Goal: Task Accomplishment & Management: Use online tool/utility

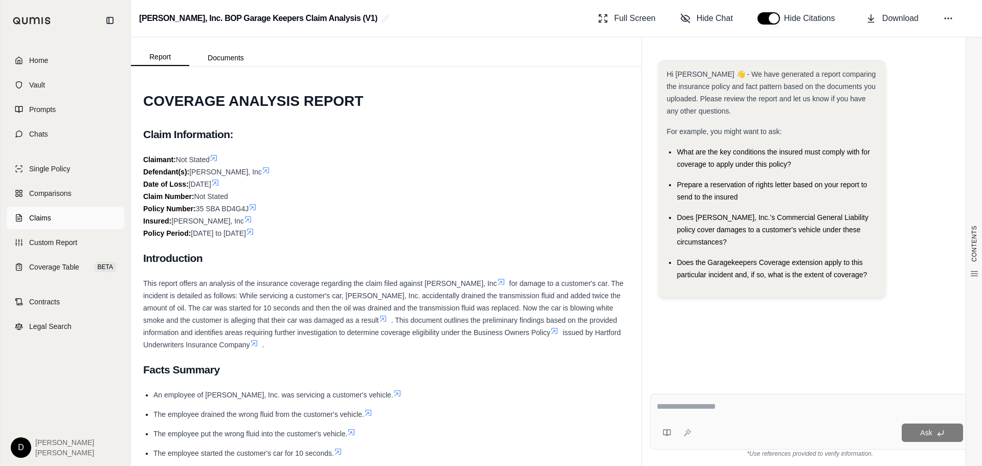
click at [49, 219] on span "Claims" at bounding box center [40, 218] width 22 height 10
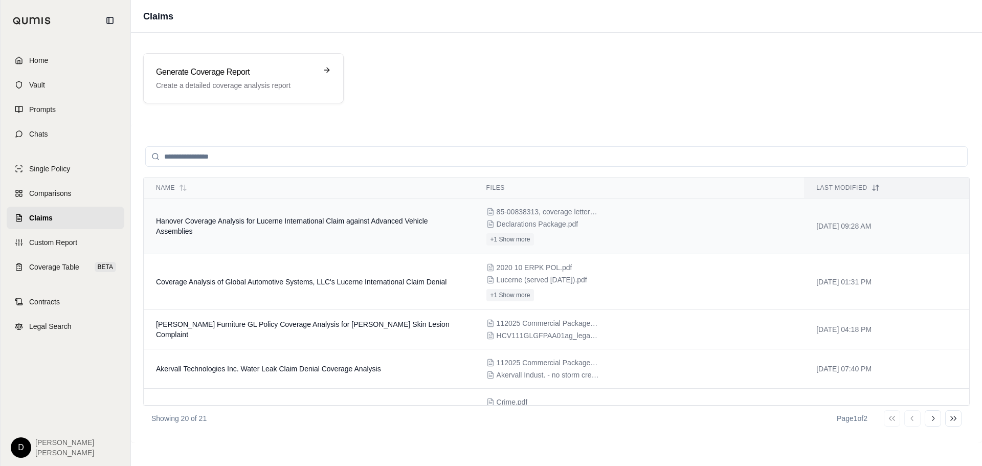
click at [268, 216] on td "Hanover Coverage Analysis for Lucerne International Claim against Advanced Vehi…" at bounding box center [309, 226] width 330 height 56
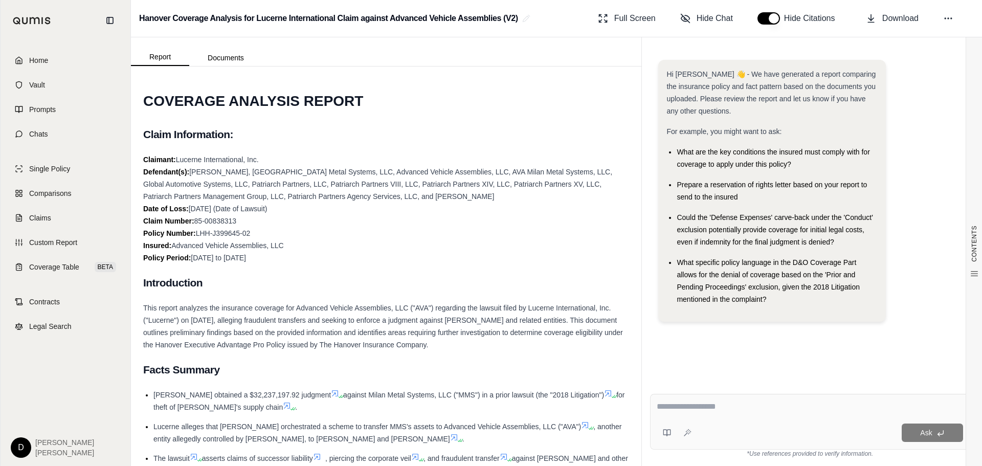
click at [686, 414] on div at bounding box center [810, 408] width 306 height 16
click at [690, 405] on textarea at bounding box center [810, 406] width 306 height 12
type textarea "**********"
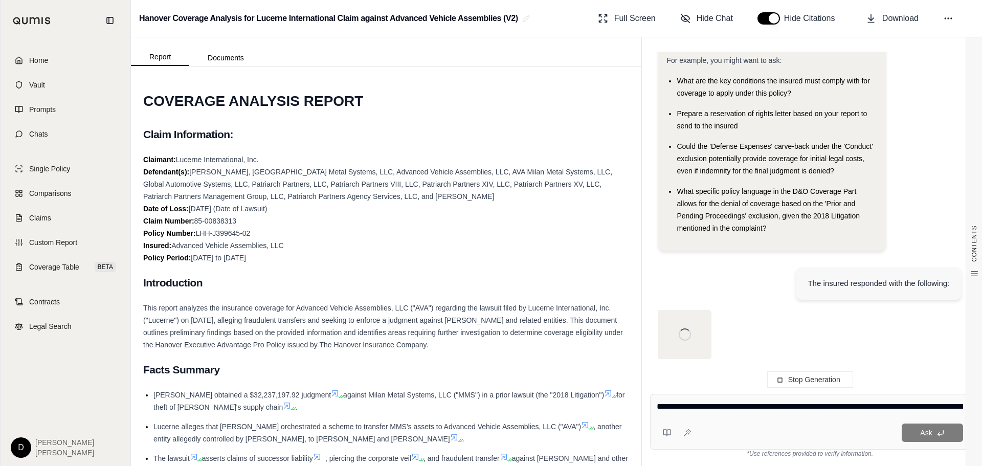
scroll to position [10, 0]
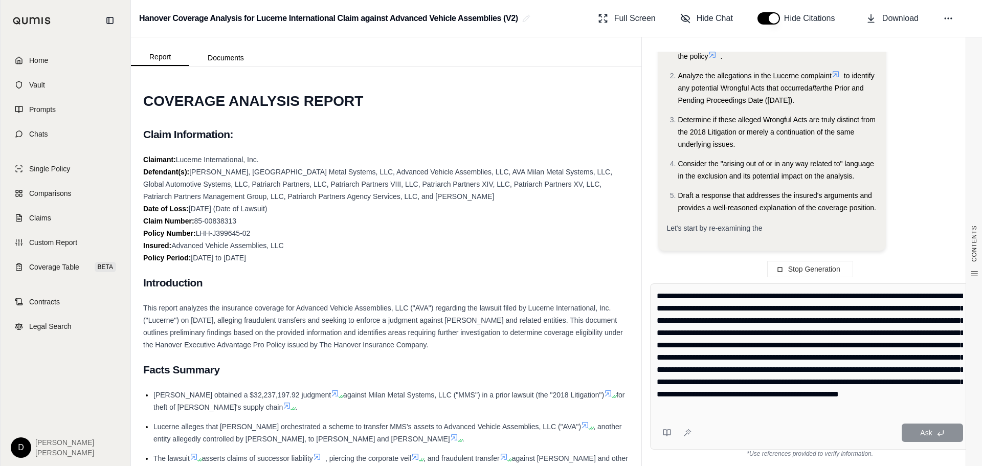
type textarea "**********"
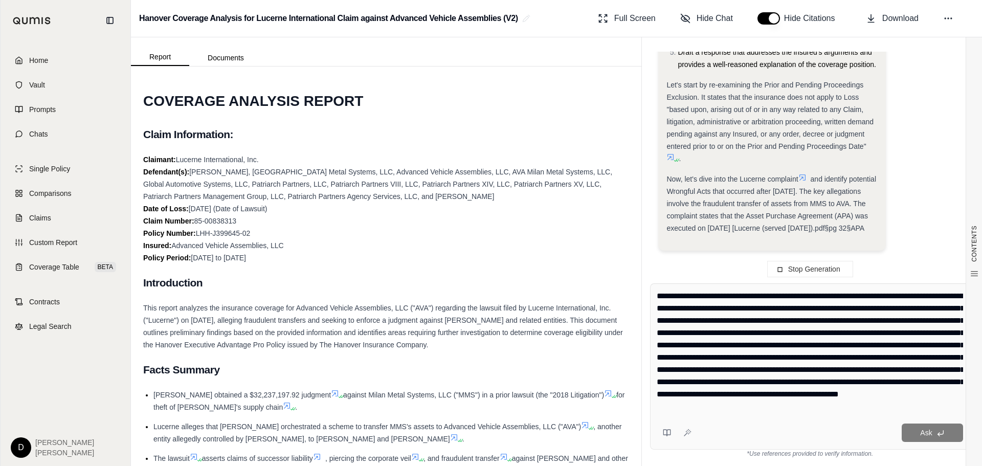
click at [867, 396] on textarea "**********" at bounding box center [810, 351] width 306 height 123
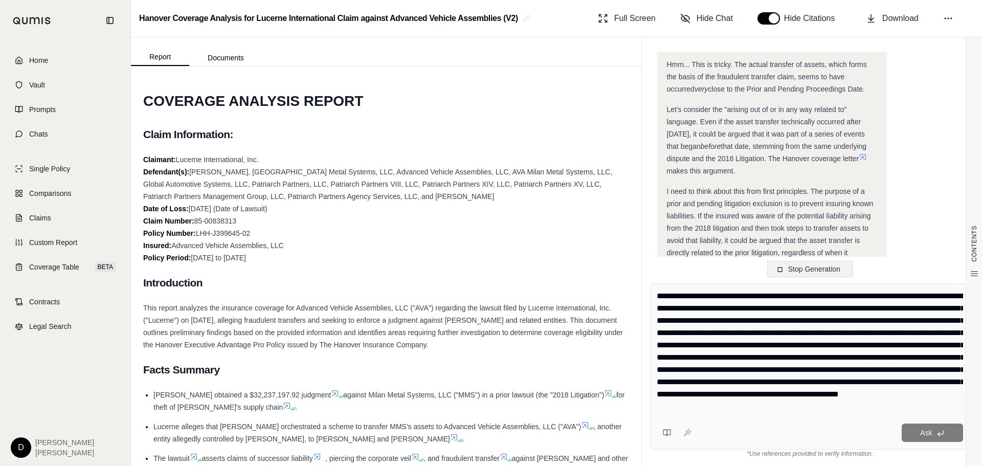
click at [830, 270] on span "Stop Generation" at bounding box center [814, 269] width 52 height 8
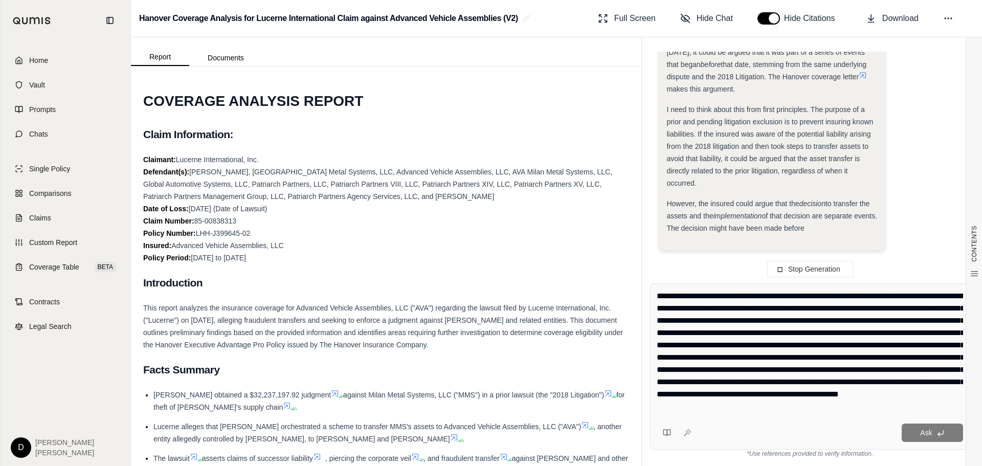
scroll to position [33, 0]
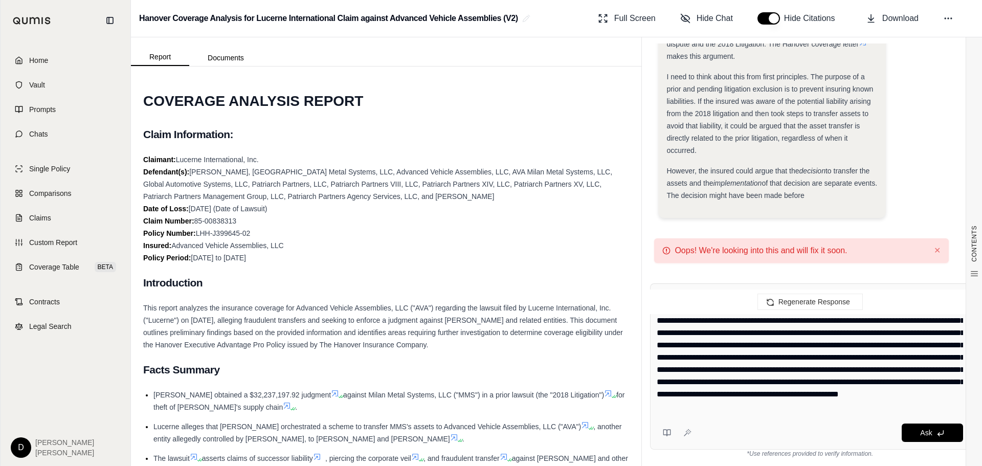
drag, startPoint x: 766, startPoint y: 345, endPoint x: 783, endPoint y: 345, distance: 16.9
click at [767, 345] on textarea "**********" at bounding box center [810, 351] width 306 height 123
click at [921, 434] on span "Ask" at bounding box center [926, 433] width 12 height 8
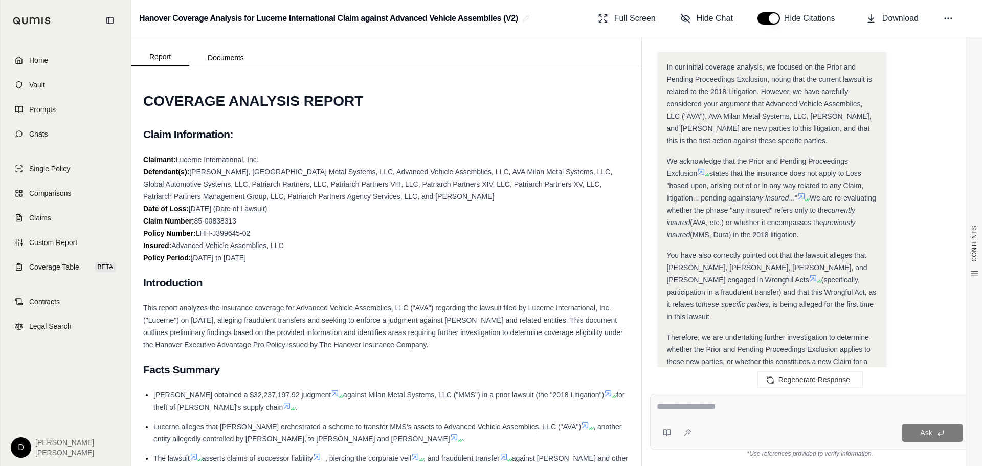
scroll to position [2750, 0]
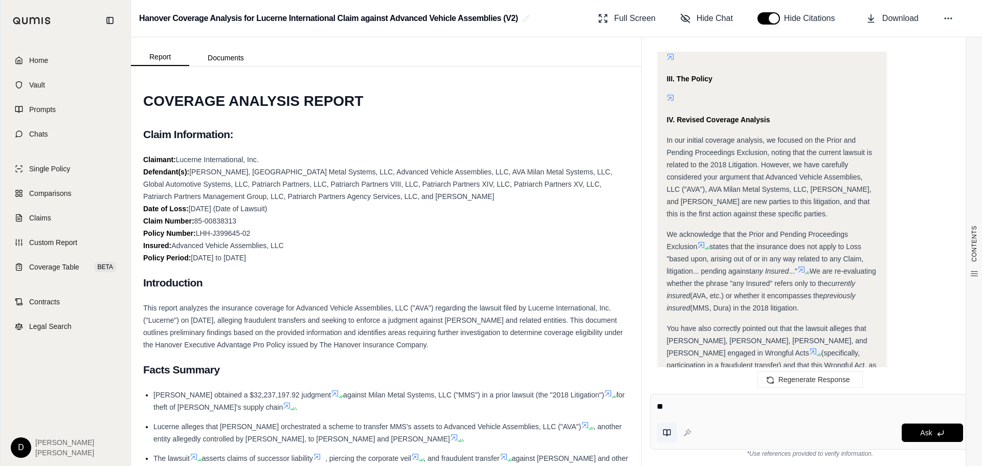
type textarea "*"
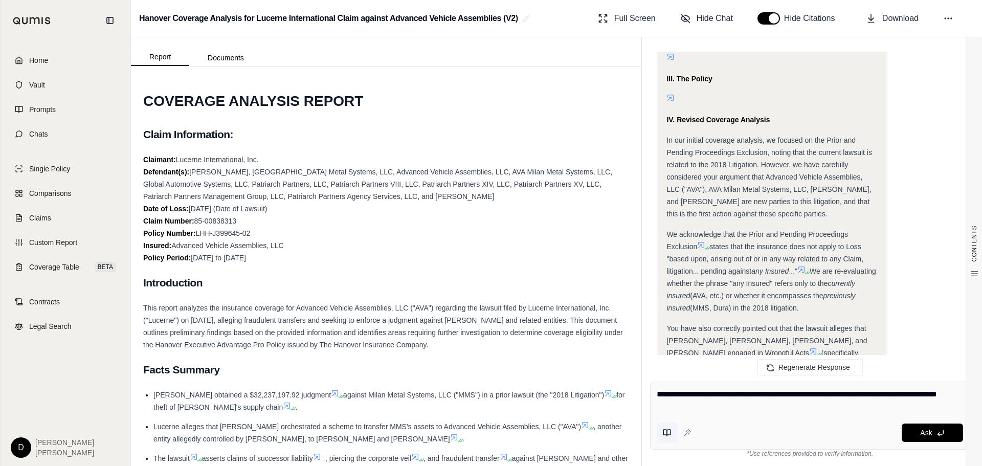
type textarea "**********"
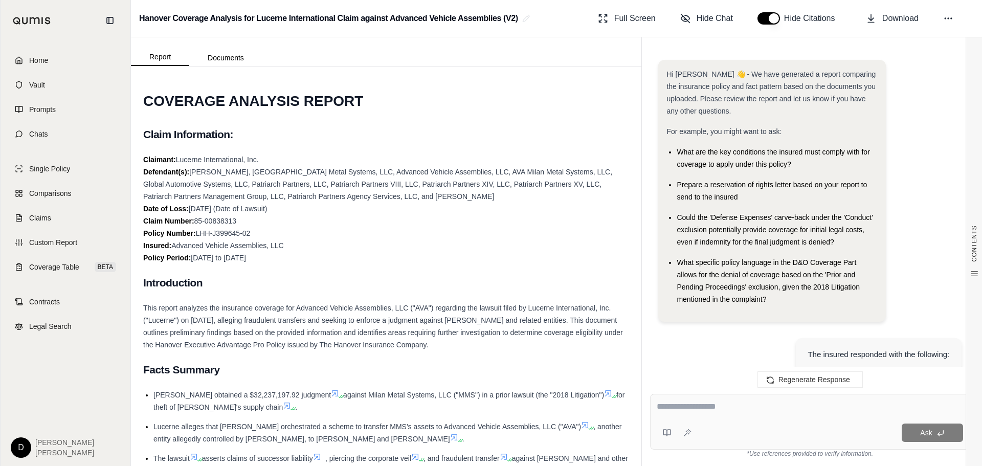
scroll to position [5704, 0]
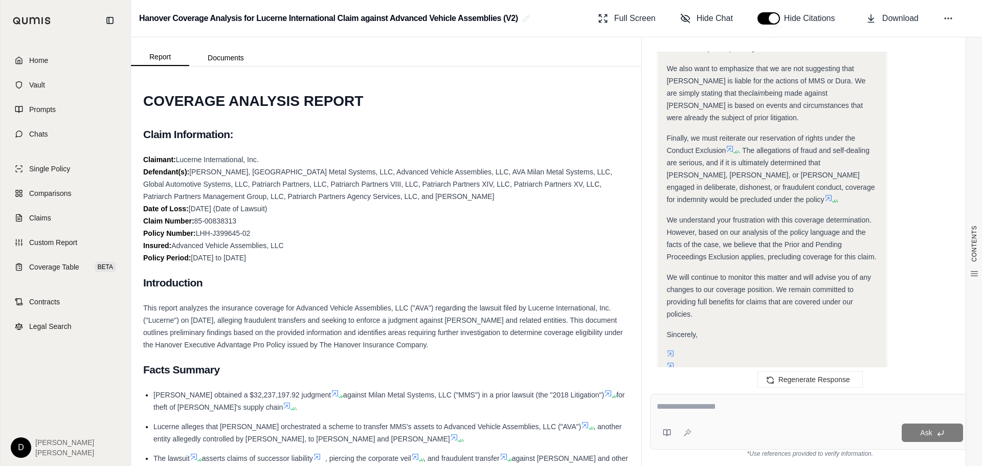
click at [767, 416] on span "The insurance company acknowledges the insured's argument regarding the new par…" at bounding box center [769, 451] width 207 height 70
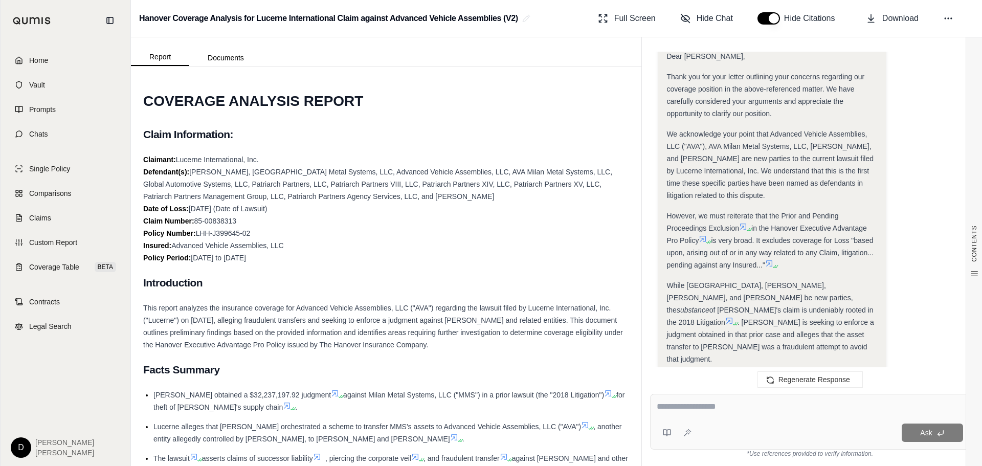
scroll to position [4886, 0]
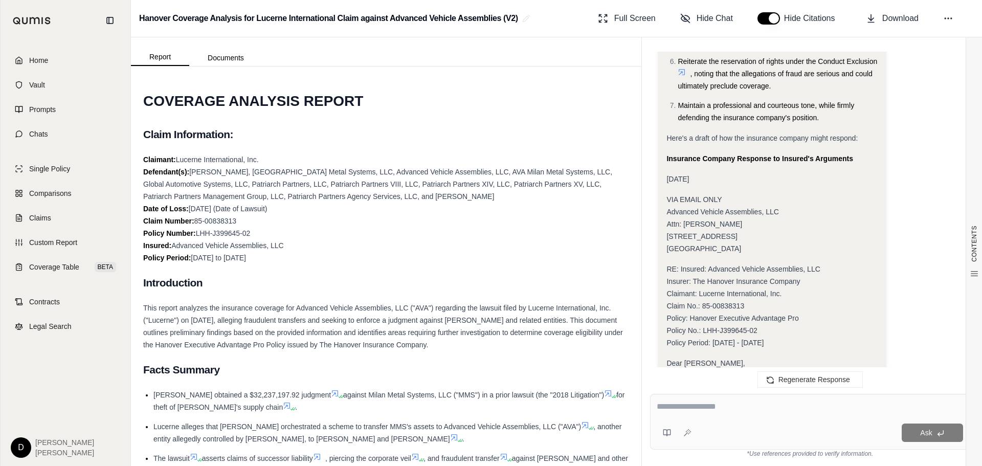
click at [698, 409] on textarea at bounding box center [810, 406] width 306 height 12
type textarea "**********"
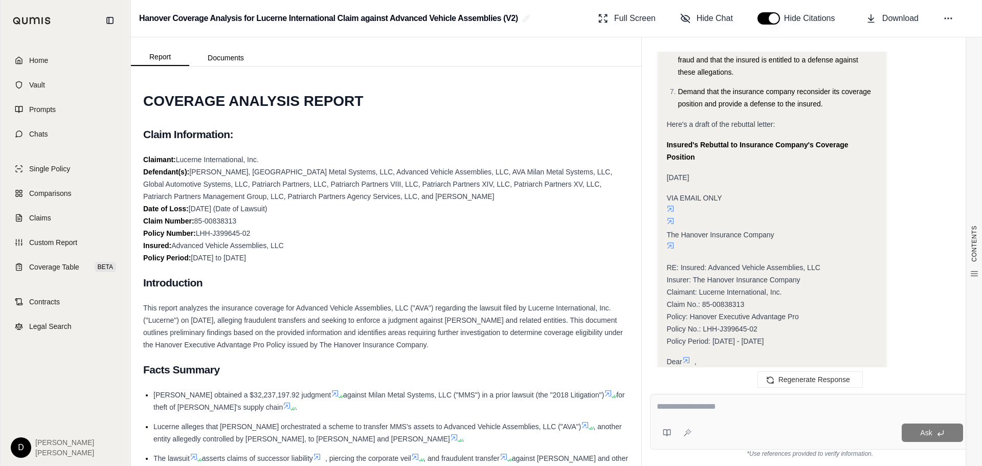
scroll to position [6712, 0]
drag, startPoint x: 669, startPoint y: 139, endPoint x: 767, endPoint y: 145, distance: 98.4
click at [767, 379] on div "We are in receipt of your letter dated [DATE], reiterating your denial of cover…" at bounding box center [771, 428] width 211 height 98
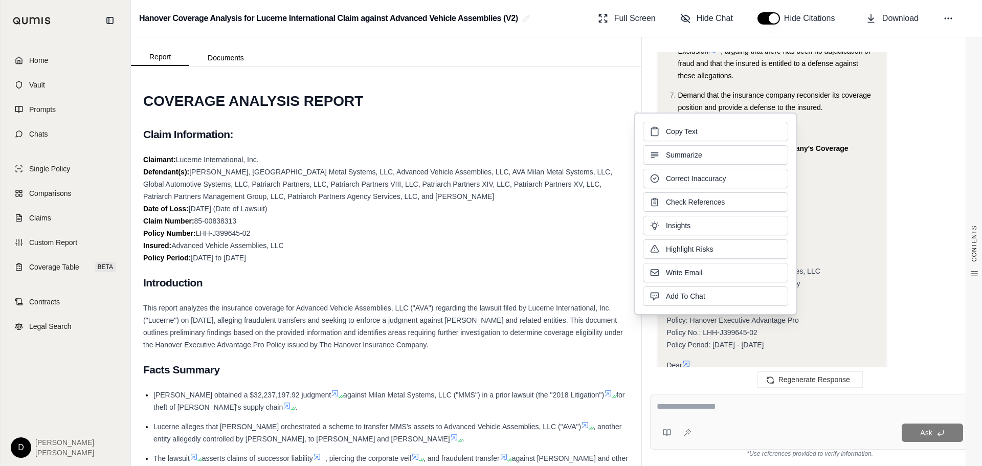
click at [809, 379] on div "We are in receipt of your letter dated [DATE], reiterating your denial of cover…" at bounding box center [771, 428] width 211 height 98
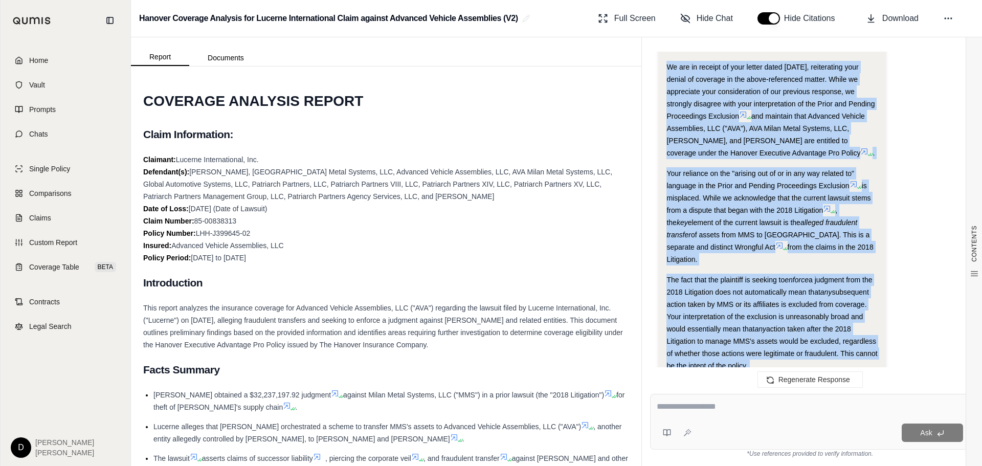
scroll to position [7121, 0]
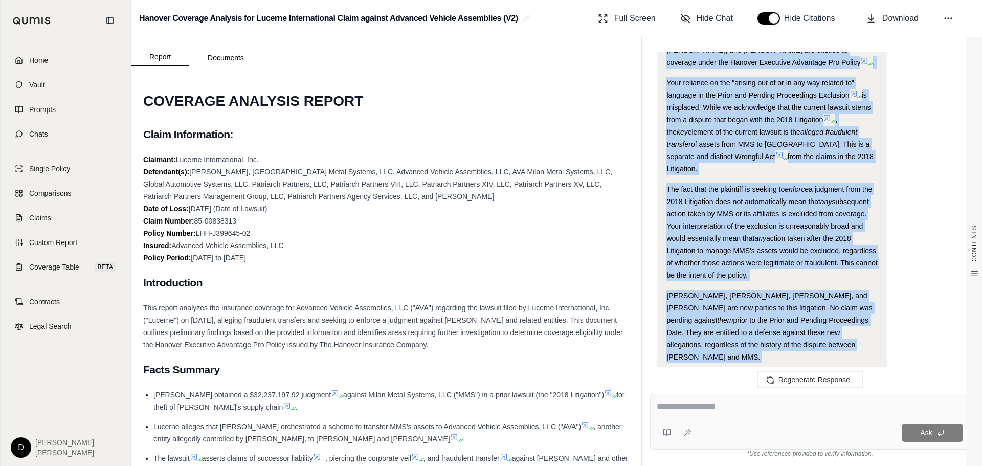
drag, startPoint x: 668, startPoint y: 138, endPoint x: 835, endPoint y: 271, distance: 213.7
click at [835, 271] on div "Analysis: Alright, time to switch hats again and argue from the insured's persp…" at bounding box center [771, 4] width 211 height 1520
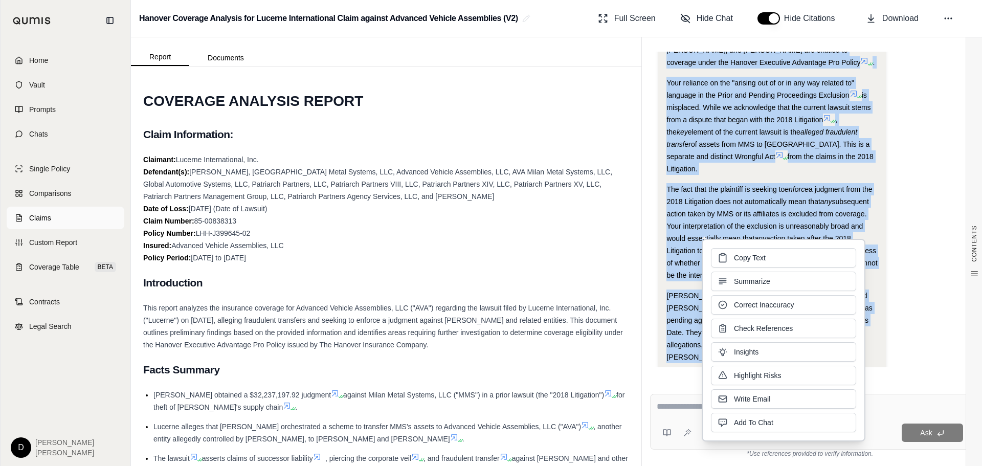
copy div "We are in receipt of your letter dated [DATE], reiterating your denial of cover…"
click at [45, 220] on span "Claims" at bounding box center [40, 218] width 22 height 10
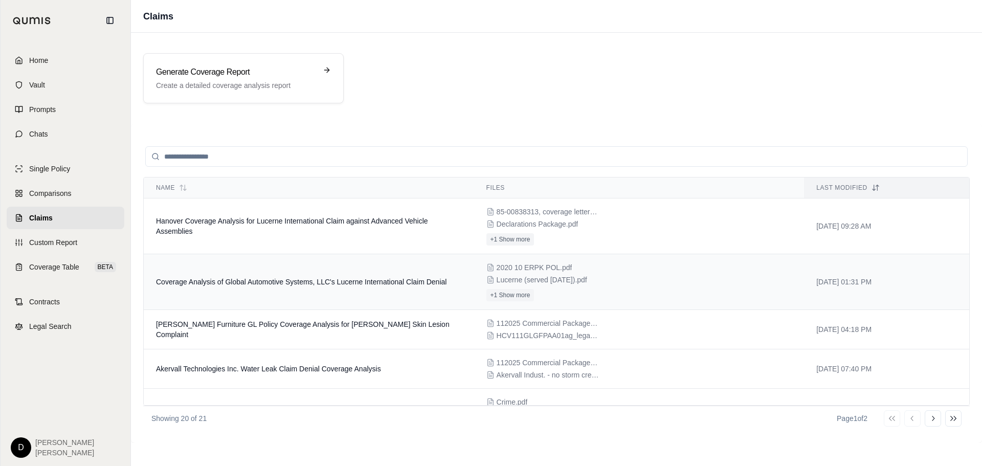
click at [265, 281] on span "Coverage Analysis of Global Automotive Systems, LLC's Lucerne International Cla…" at bounding box center [301, 282] width 290 height 8
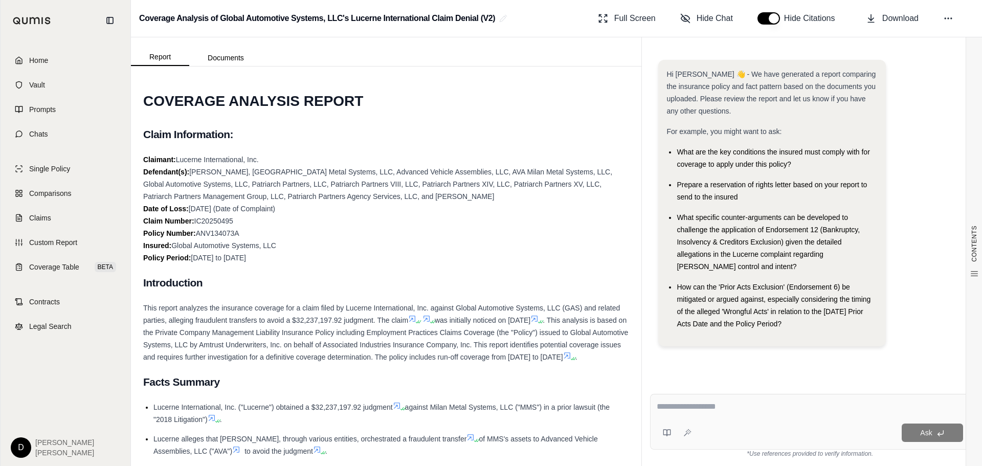
click at [723, 402] on textarea at bounding box center [810, 406] width 306 height 12
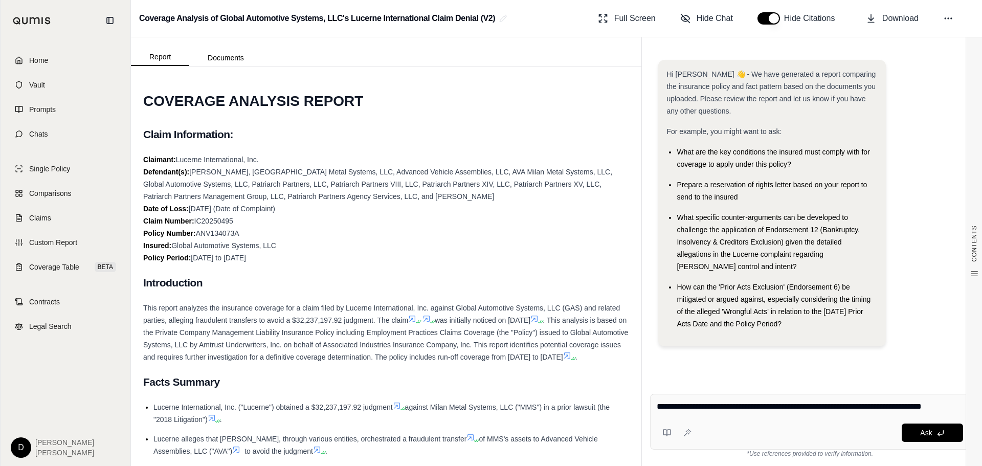
paste textarea "**********"
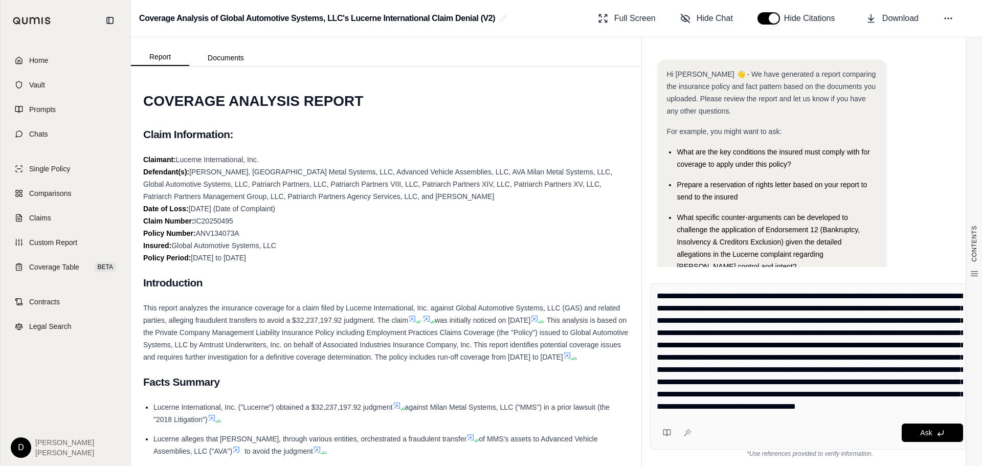
scroll to position [23, 0]
type textarea "**********"
click at [915, 431] on button "Ask" at bounding box center [932, 432] width 61 height 18
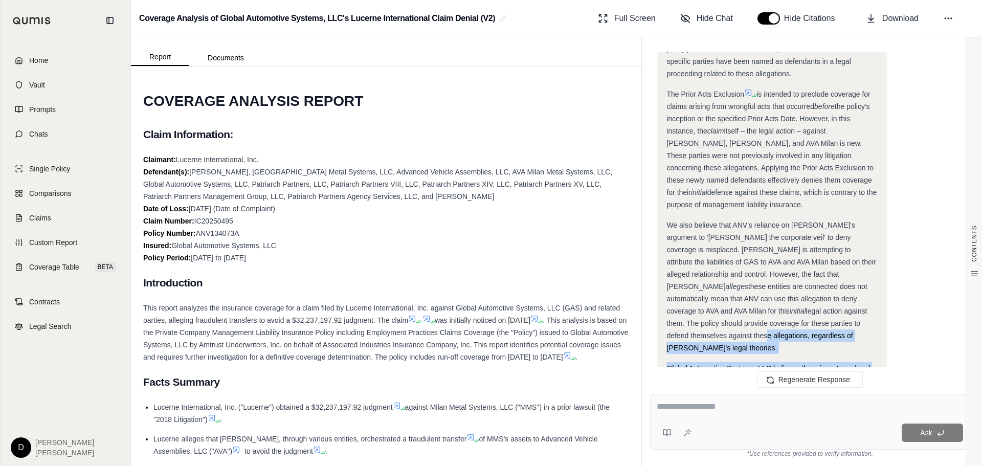
scroll to position [2484, 0]
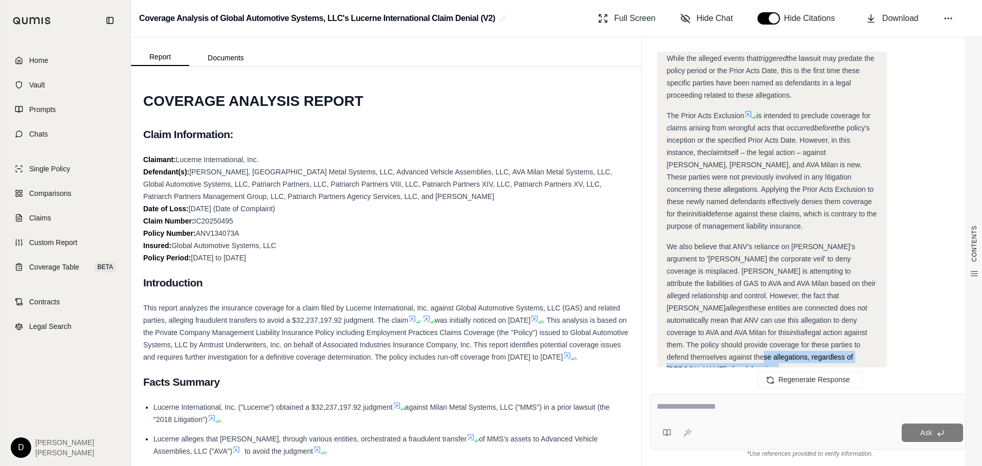
drag, startPoint x: 788, startPoint y: 278, endPoint x: 758, endPoint y: 259, distance: 34.5
click at [759, 240] on div "We also believe that ANV's reliance on [PERSON_NAME]'s argument to '[PERSON_NAM…" at bounding box center [771, 307] width 211 height 135
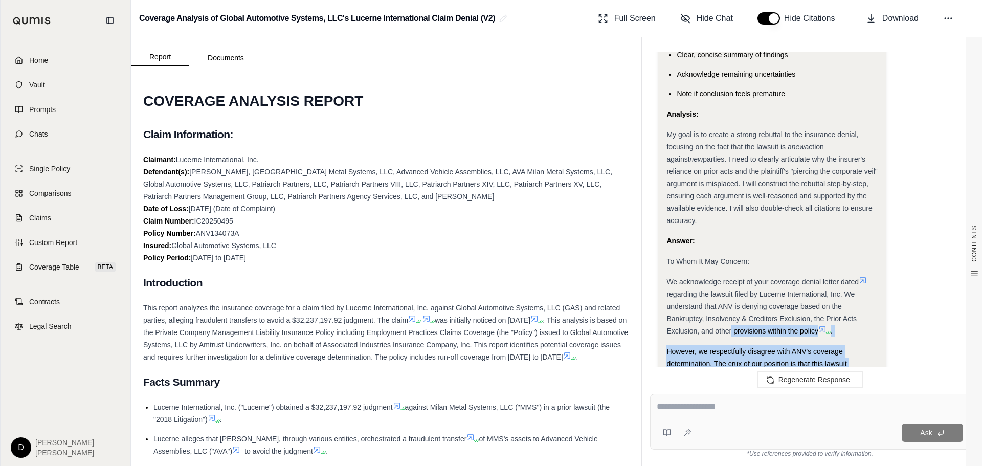
scroll to position [2126, 0]
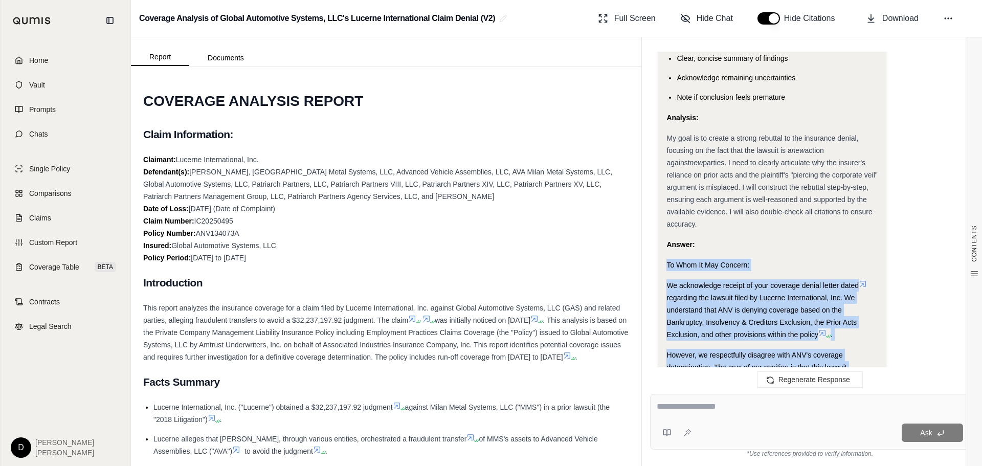
drag, startPoint x: 785, startPoint y: 272, endPoint x: 664, endPoint y: 191, distance: 146.0
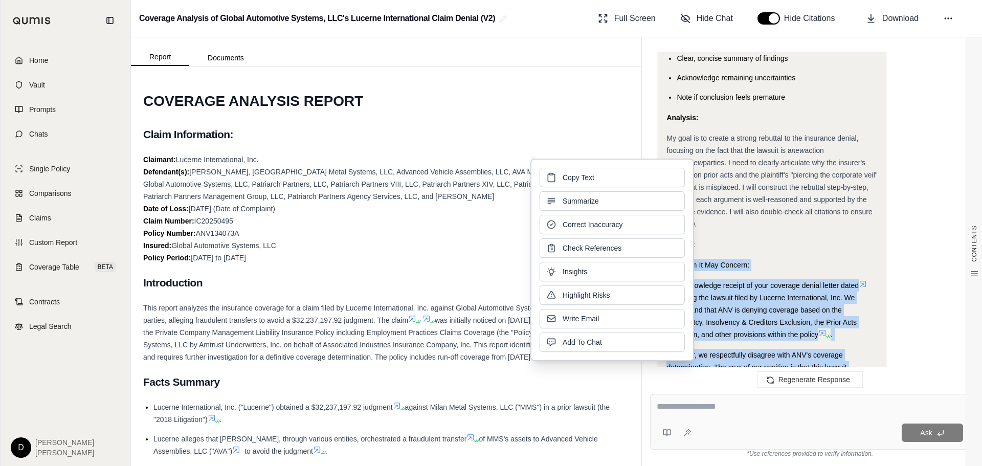
copy div "To Whom It May Concern: We acknowledge receipt of your coverage denial letter d…"
